Goal: Transaction & Acquisition: Purchase product/service

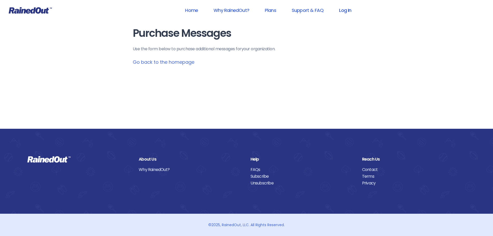
click at [350, 10] on link "Log In" at bounding box center [345, 10] width 26 height 12
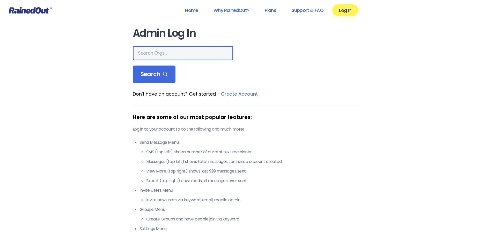
click at [164, 54] on input "text" at bounding box center [183, 53] width 100 height 14
type input "chehalem"
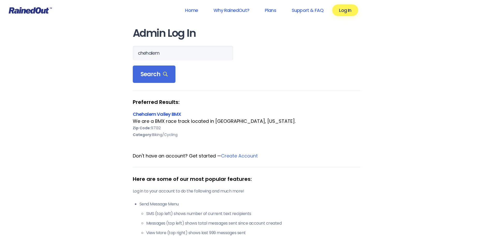
click at [145, 114] on link "Chehalem Valley BMX" at bounding box center [157, 114] width 48 height 6
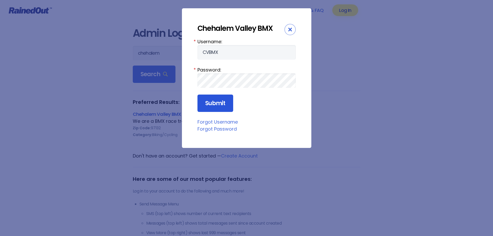
click at [211, 106] on input "Submit" at bounding box center [215, 103] width 36 height 18
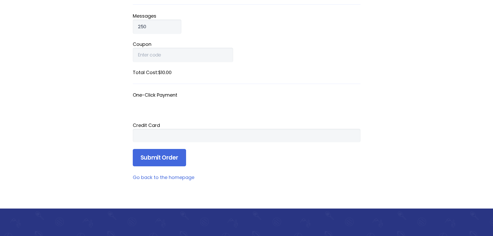
scroll to position [78, 0]
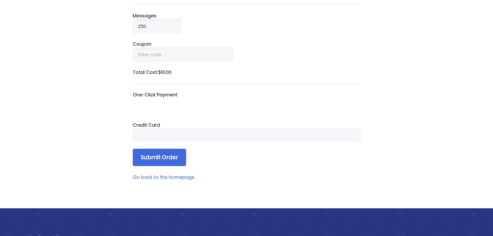
click at [100, 133] on div "Home Why RainedOut? Plans Support & FAQ Log In Purchase Messages Use the form b…" at bounding box center [246, 118] width 493 height 393
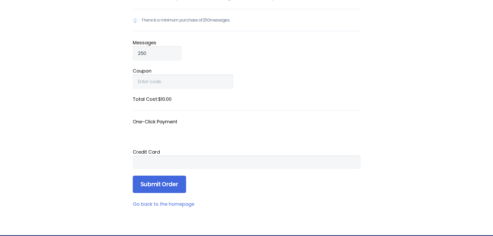
scroll to position [0, 0]
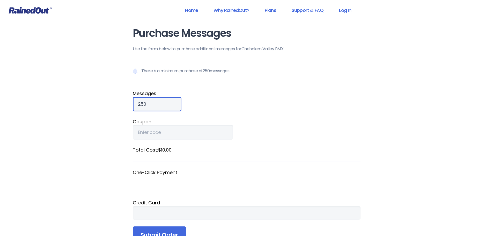
drag, startPoint x: 152, startPoint y: 102, endPoint x: 86, endPoint y: 100, distance: 65.5
click at [86, 100] on div "Home Why RainedOut? Plans Support & FAQ Log In Purchase Messages Use the form b…" at bounding box center [246, 196] width 493 height 393
type input "500"
drag, startPoint x: 100, startPoint y: 101, endPoint x: 96, endPoint y: 101, distance: 3.6
click at [99, 101] on div "Home Why RainedOut? Plans Support & FAQ Log In Purchase Messages Use the form b…" at bounding box center [246, 196] width 493 height 393
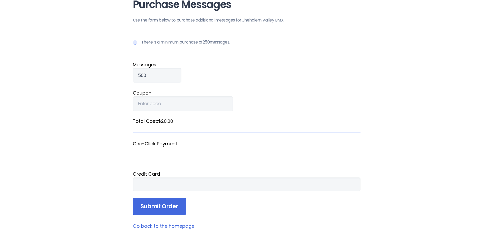
scroll to position [103, 0]
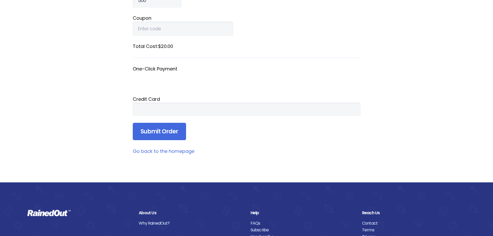
click at [85, 105] on div "Home Why RainedOut? Plans Support & FAQ Log In Purchase Messages Use the form b…" at bounding box center [246, 93] width 493 height 393
click at [161, 133] on input "Submit Order" at bounding box center [159, 132] width 53 height 18
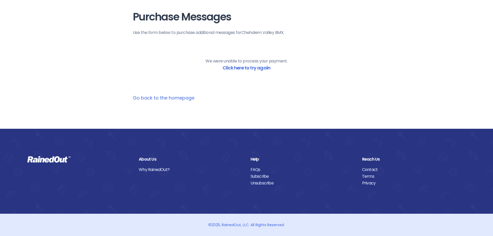
scroll to position [16, 0]
click at [259, 65] on link "Click here to try again" at bounding box center [246, 67] width 48 height 6
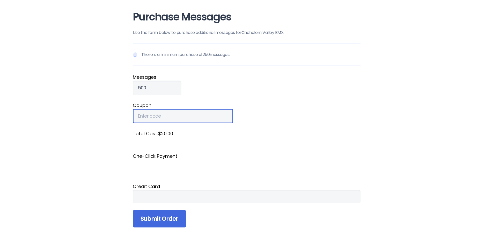
click at [151, 115] on input "Coupon" at bounding box center [183, 116] width 100 height 14
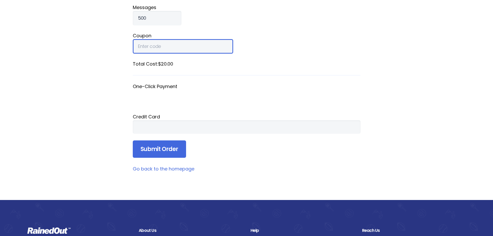
scroll to position [94, 0]
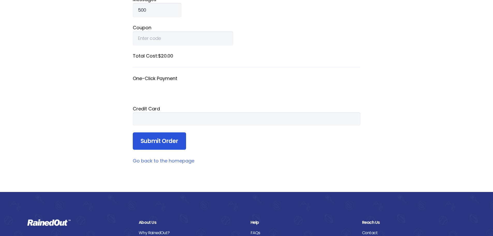
click at [153, 138] on input "Submit Order" at bounding box center [159, 141] width 53 height 18
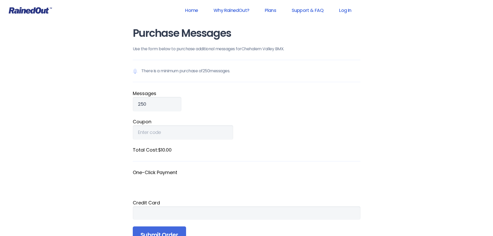
click at [69, 190] on div "Home Why RainedOut? Plans Support & FAQ Log In Purchase Messages Use the form b…" at bounding box center [246, 196] width 493 height 393
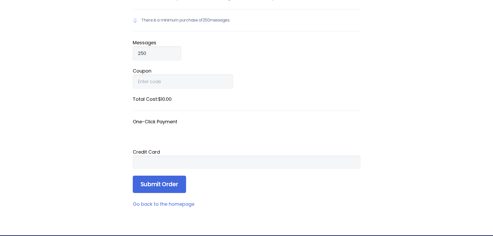
scroll to position [78, 0]
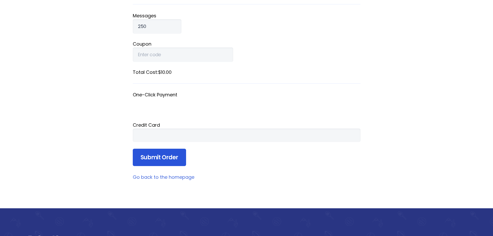
click at [159, 157] on input "Submit Order" at bounding box center [159, 157] width 53 height 18
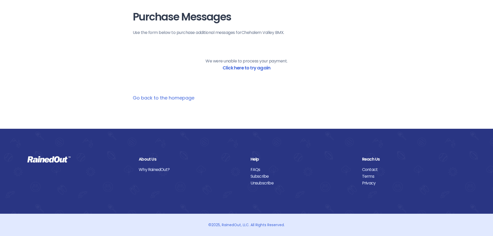
scroll to position [16, 0]
click at [247, 66] on link "Click here to try again" at bounding box center [246, 67] width 48 height 6
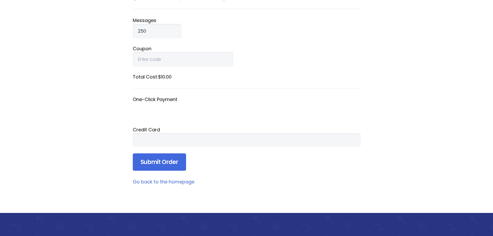
scroll to position [94, 0]
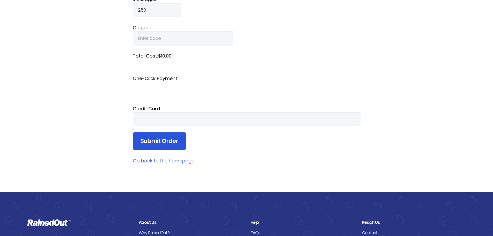
click at [162, 139] on input "Submit Order" at bounding box center [159, 141] width 53 height 18
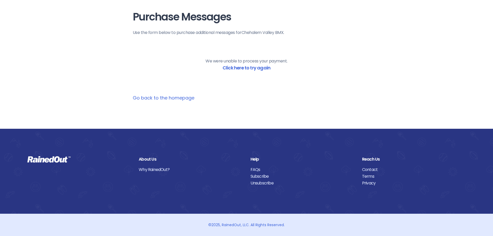
click at [243, 27] on main "Purchase Messages Use the form below to purchase additional messages for Chehal…" at bounding box center [247, 56] width 228 height 90
click at [175, 96] on link "Go back to the homepage" at bounding box center [164, 97] width 62 height 6
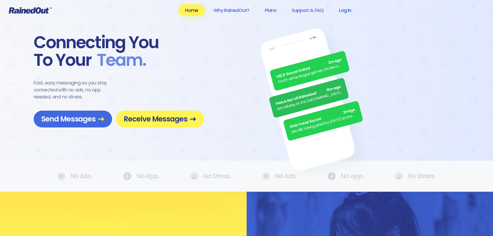
click at [344, 9] on link "Log In" at bounding box center [345, 10] width 26 height 12
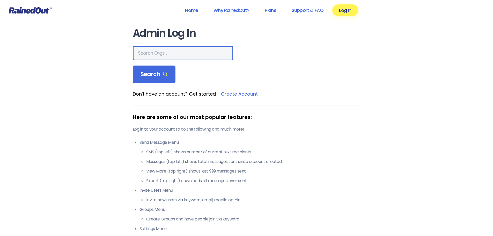
click at [174, 51] on input "text" at bounding box center [183, 53] width 100 height 14
type input "chehalem"
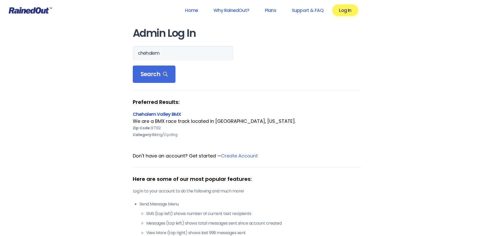
click at [152, 115] on link "Chehalem Valley BMX" at bounding box center [157, 114] width 48 height 6
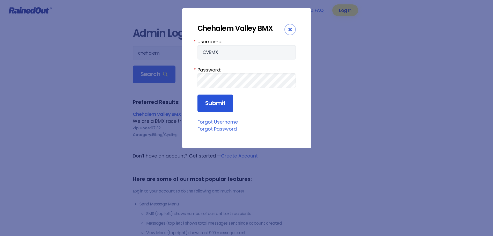
click at [204, 105] on input "Submit" at bounding box center [215, 103] width 36 height 18
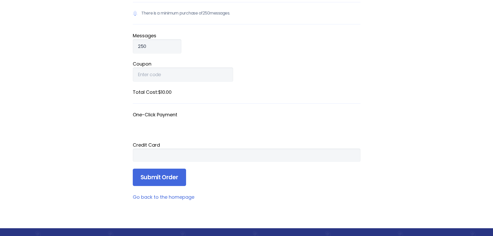
scroll to position [78, 0]
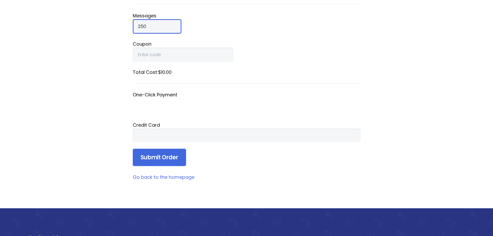
drag, startPoint x: 146, startPoint y: 29, endPoint x: 69, endPoint y: 18, distance: 78.4
click at [69, 18] on div "Home Why RainedOut? Plans Support & FAQ Log In Purchase Messages Use the form b…" at bounding box center [246, 118] width 493 height 393
type input "500"
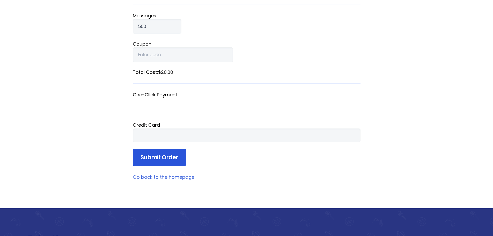
click at [164, 157] on input "Submit Order" at bounding box center [159, 157] width 53 height 18
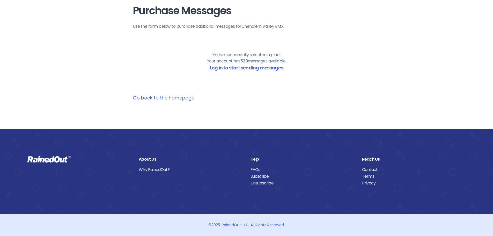
scroll to position [23, 0]
click at [266, 69] on link "Log in to start sending messages" at bounding box center [246, 67] width 73 height 6
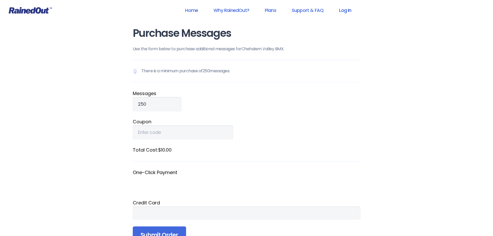
click at [347, 13] on link "Log In" at bounding box center [345, 10] width 26 height 12
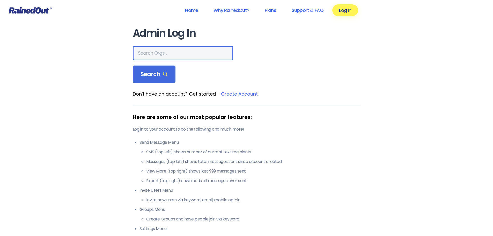
click at [158, 55] on input "text" at bounding box center [183, 53] width 100 height 14
type input "chehalem"
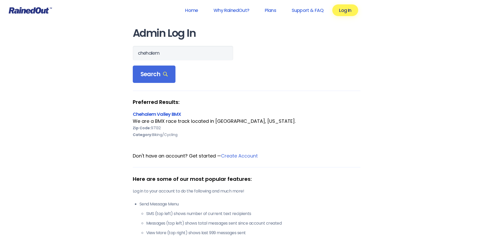
click at [147, 115] on link "Chehalem Valley BMX" at bounding box center [157, 114] width 48 height 6
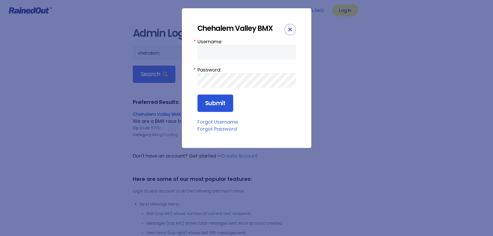
type input "CVBMX"
click at [211, 105] on input "Submit" at bounding box center [215, 103] width 36 height 18
